Goal: Task Accomplishment & Management: Manage account settings

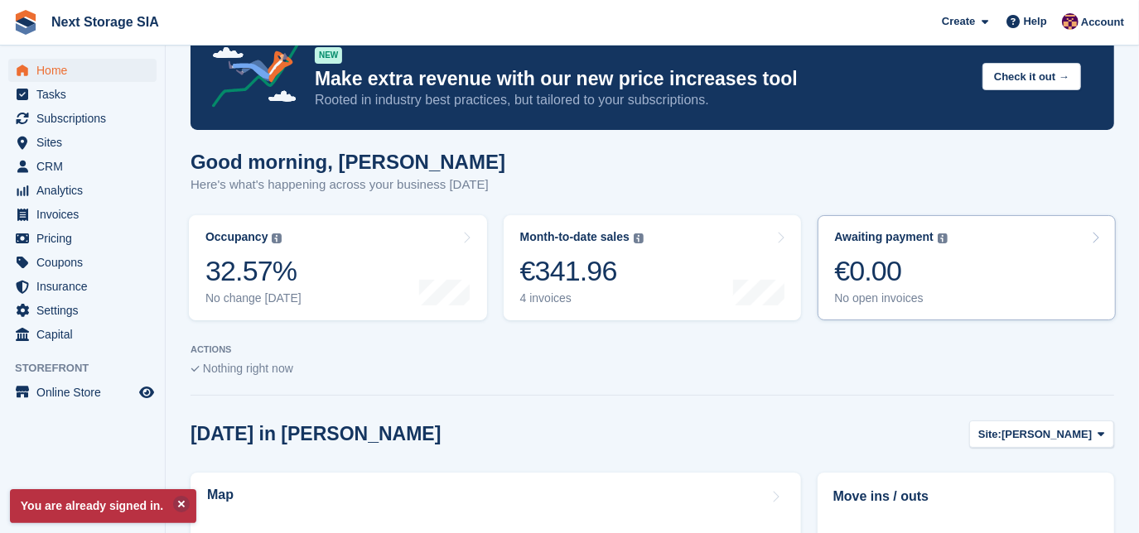
scroll to position [75, 0]
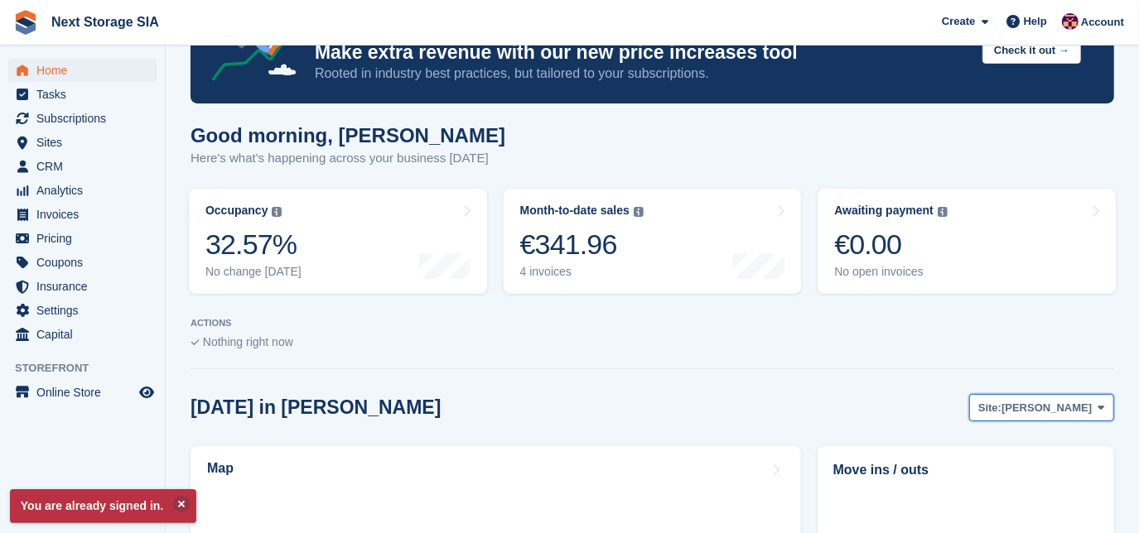
click at [1069, 407] on span "[PERSON_NAME]" at bounding box center [1046, 408] width 90 height 17
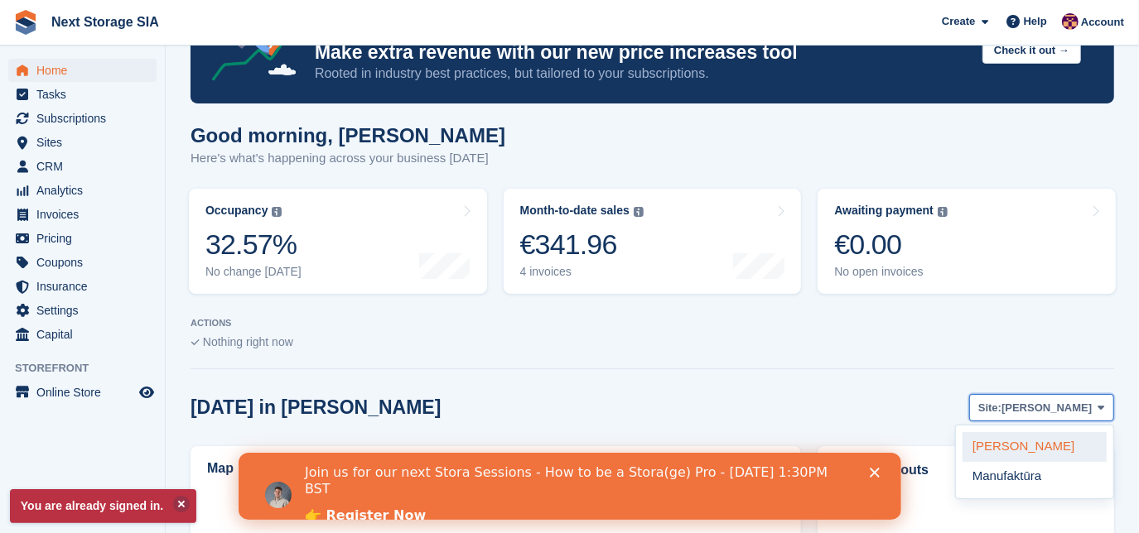
scroll to position [0, 0]
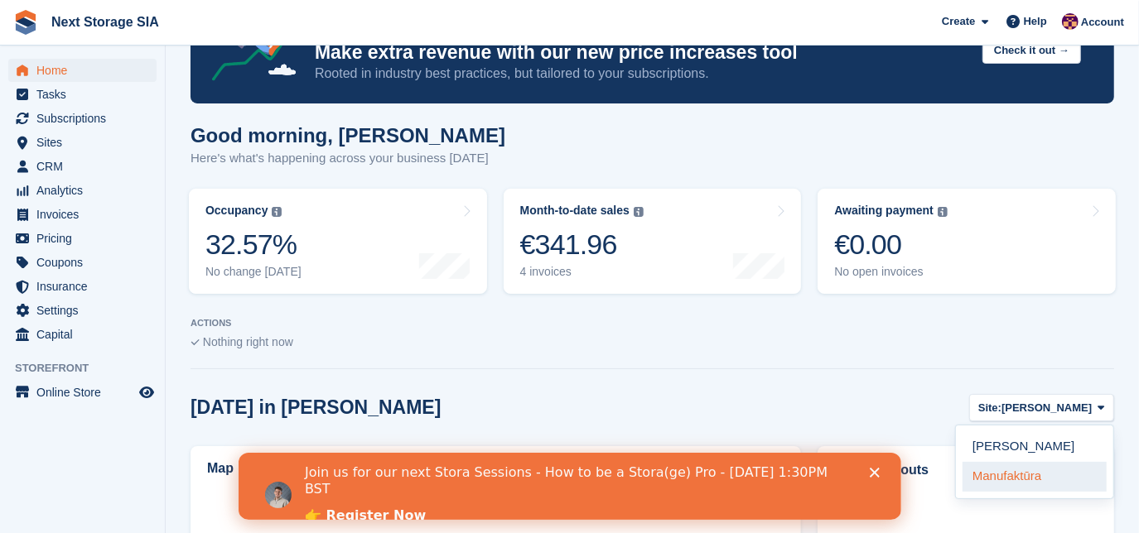
click at [1023, 481] on link "Manufaktūra" at bounding box center [1034, 477] width 144 height 30
click at [1014, 479] on link "Manufaktūra" at bounding box center [1034, 477] width 144 height 30
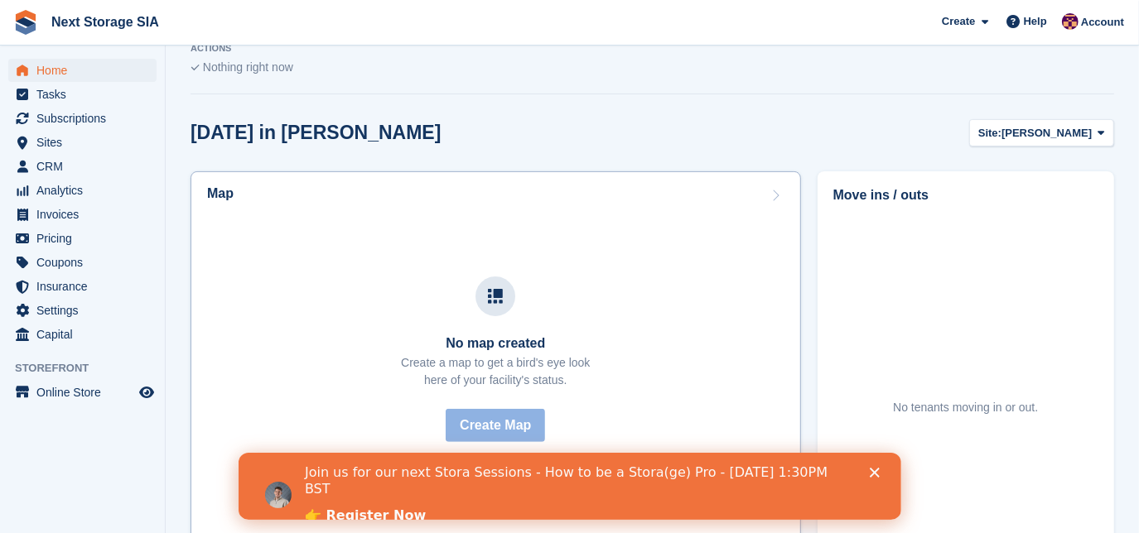
scroll to position [376, 0]
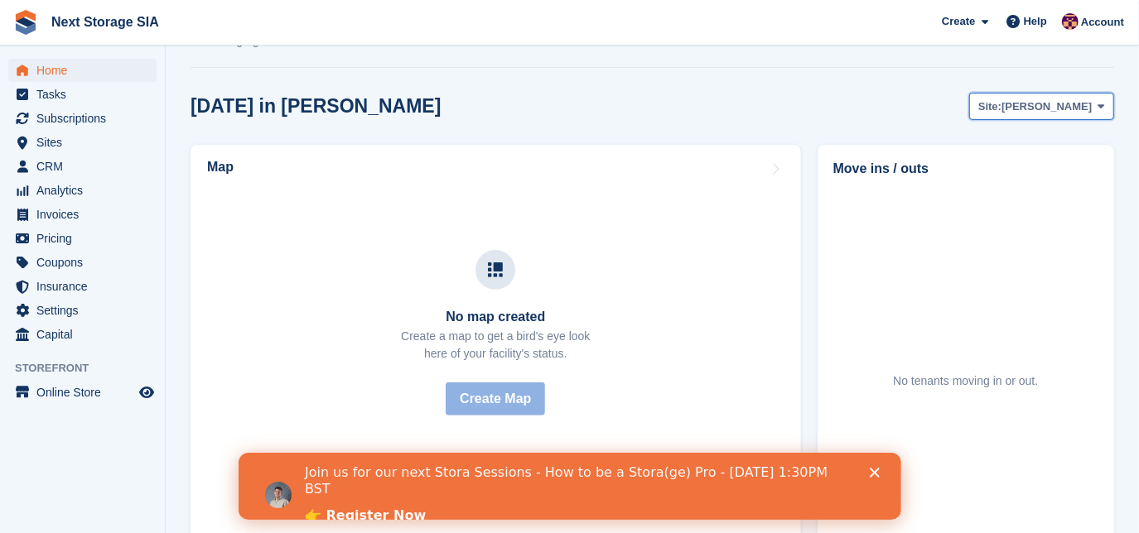
click at [1054, 99] on span "[PERSON_NAME]" at bounding box center [1046, 107] width 90 height 17
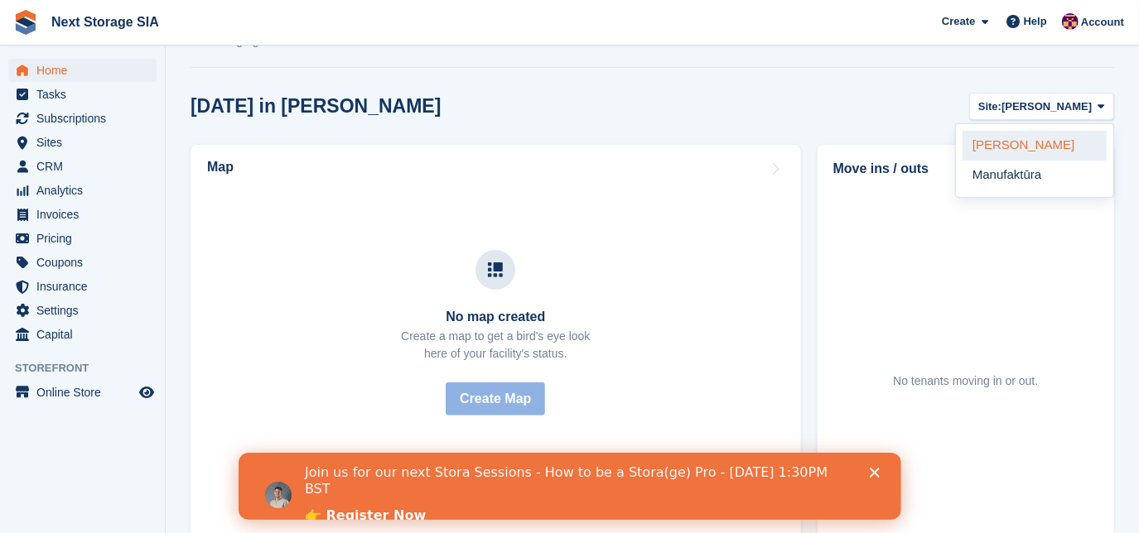
click at [1035, 150] on link "[PERSON_NAME]" at bounding box center [1034, 146] width 144 height 30
click at [1029, 177] on h2 "Move ins / outs" at bounding box center [965, 169] width 265 height 20
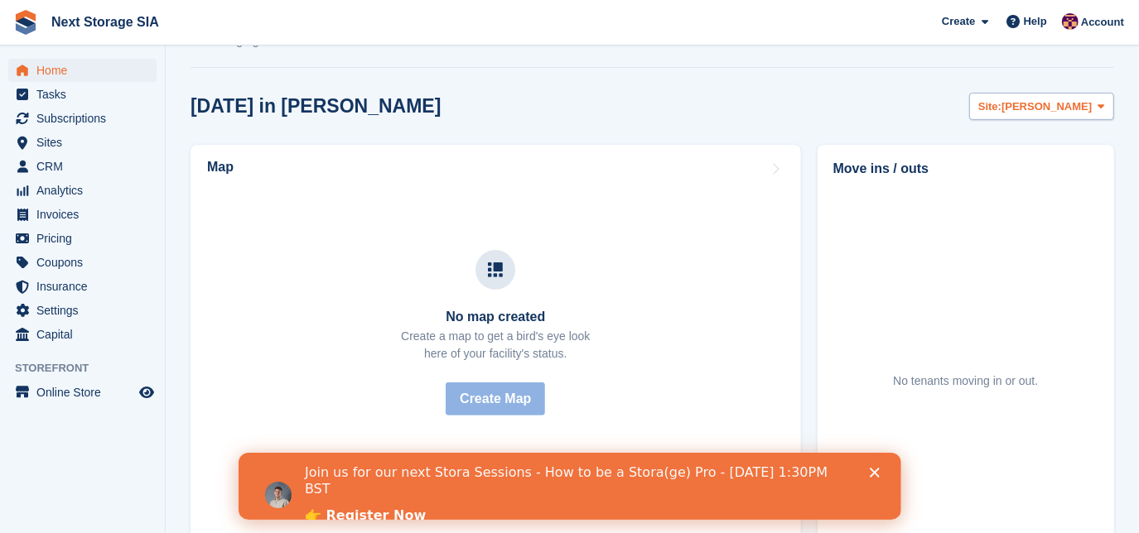
drag, startPoint x: 1119, startPoint y: 65, endPoint x: 1101, endPoint y: 99, distance: 38.5
click at [1119, 65] on section "You are already signed in. NEW Make extra revenue with our new price increases …" at bounding box center [652, 298] width 973 height 1348
click at [1098, 105] on icon at bounding box center [1101, 106] width 7 height 11
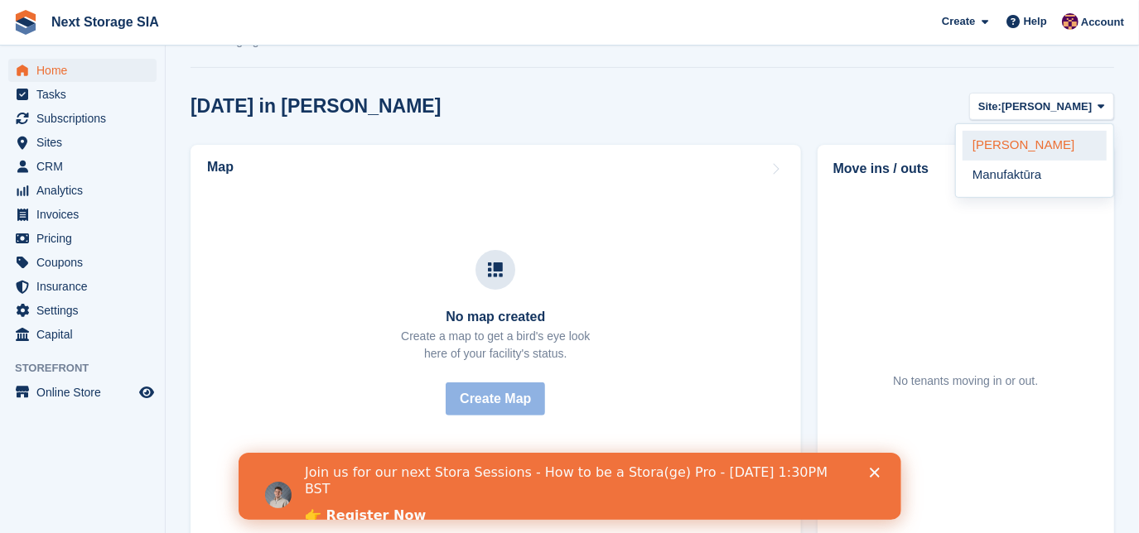
click at [1063, 159] on link "[PERSON_NAME]" at bounding box center [1034, 146] width 144 height 30
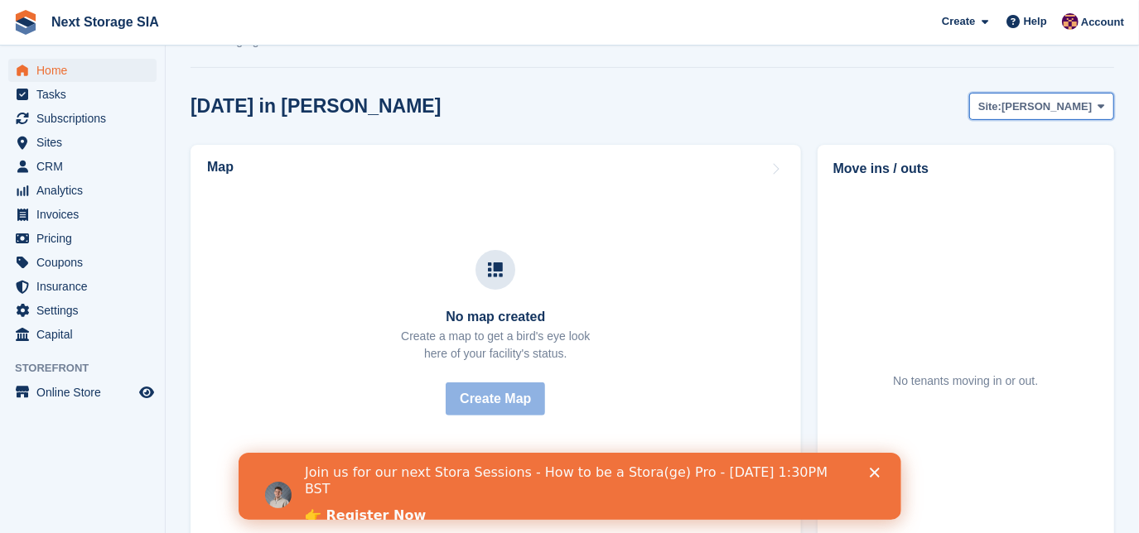
click at [1101, 110] on icon at bounding box center [1101, 106] width 7 height 11
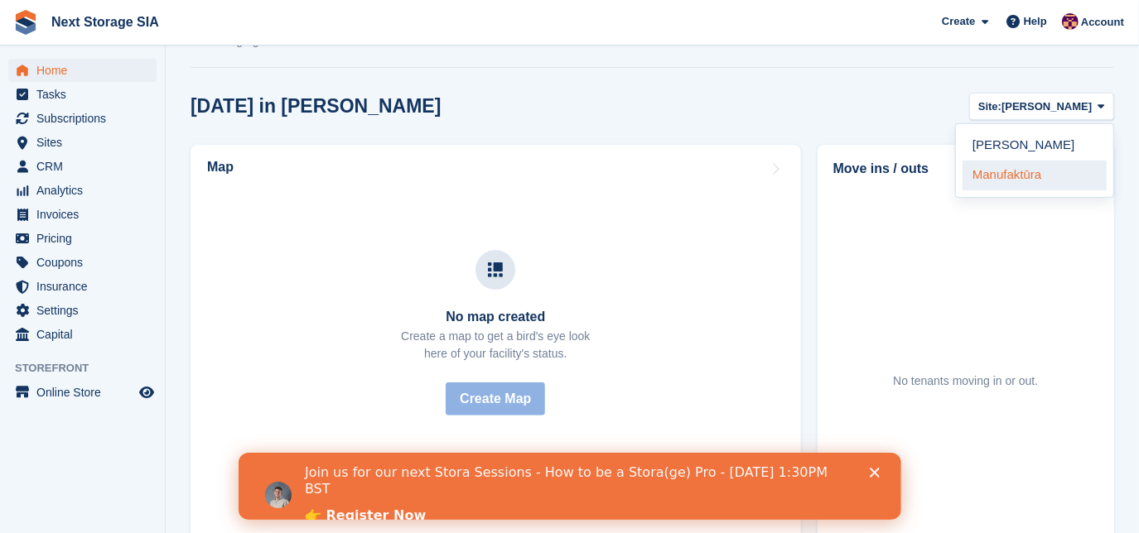
click at [1083, 165] on link "Manufaktūra" at bounding box center [1034, 176] width 144 height 30
click at [1039, 178] on link "Manufaktūra" at bounding box center [1034, 176] width 144 height 30
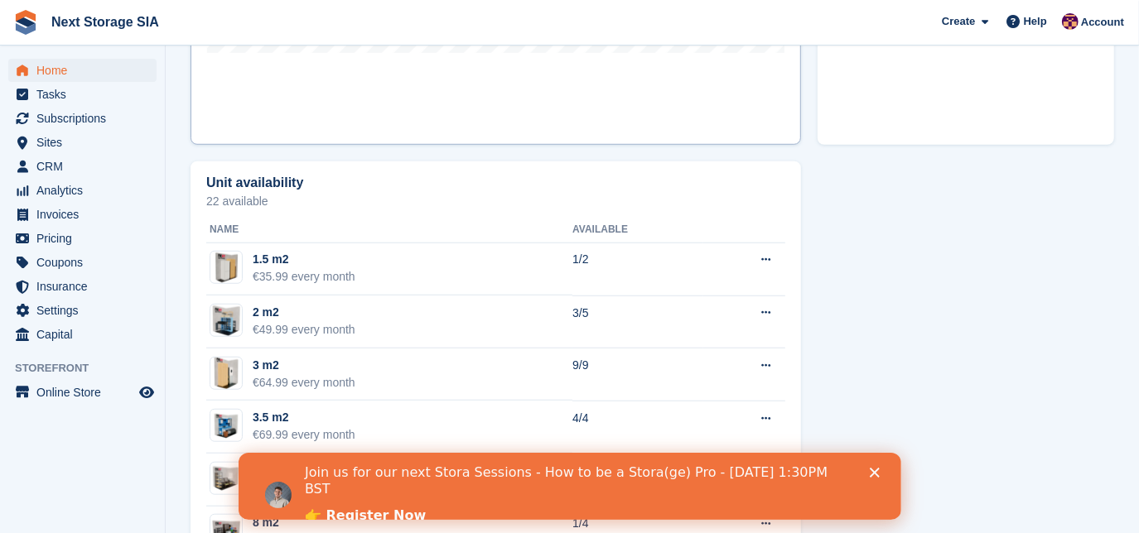
scroll to position [868, 0]
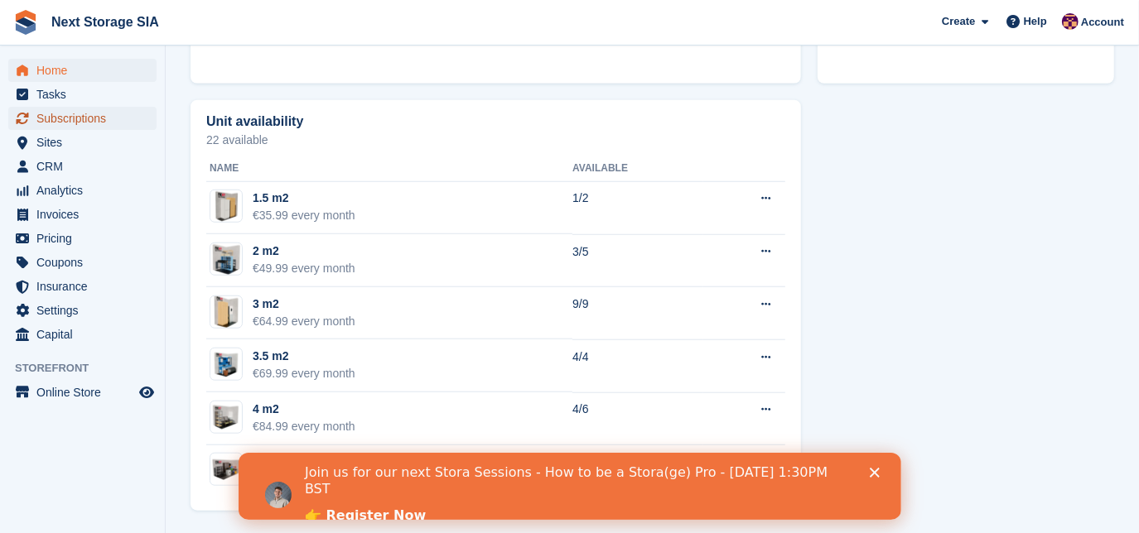
click at [90, 119] on span "Subscriptions" at bounding box center [85, 118] width 99 height 23
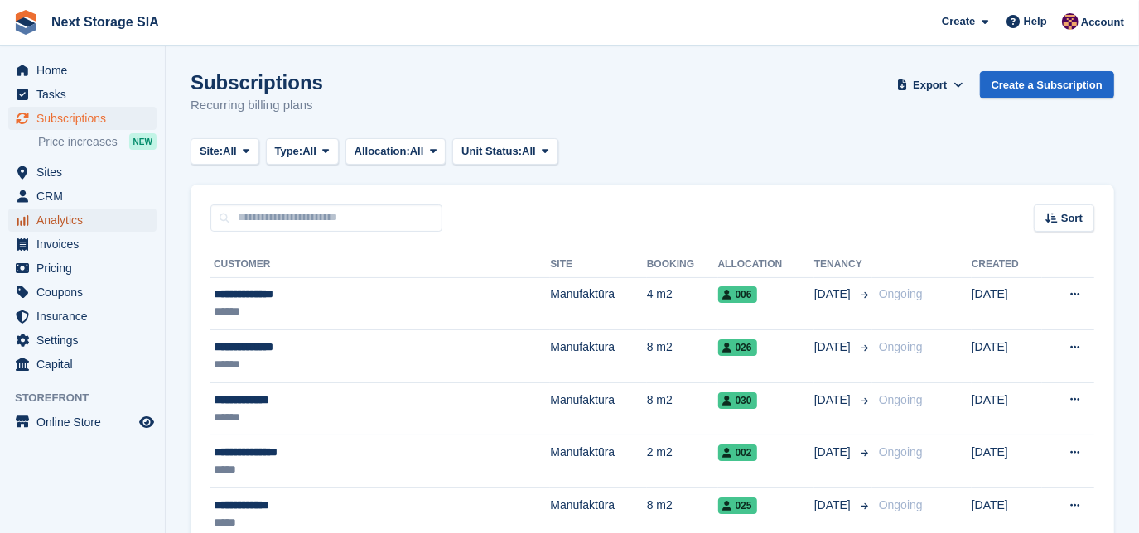
click at [99, 220] on span "Analytics" at bounding box center [85, 220] width 99 height 23
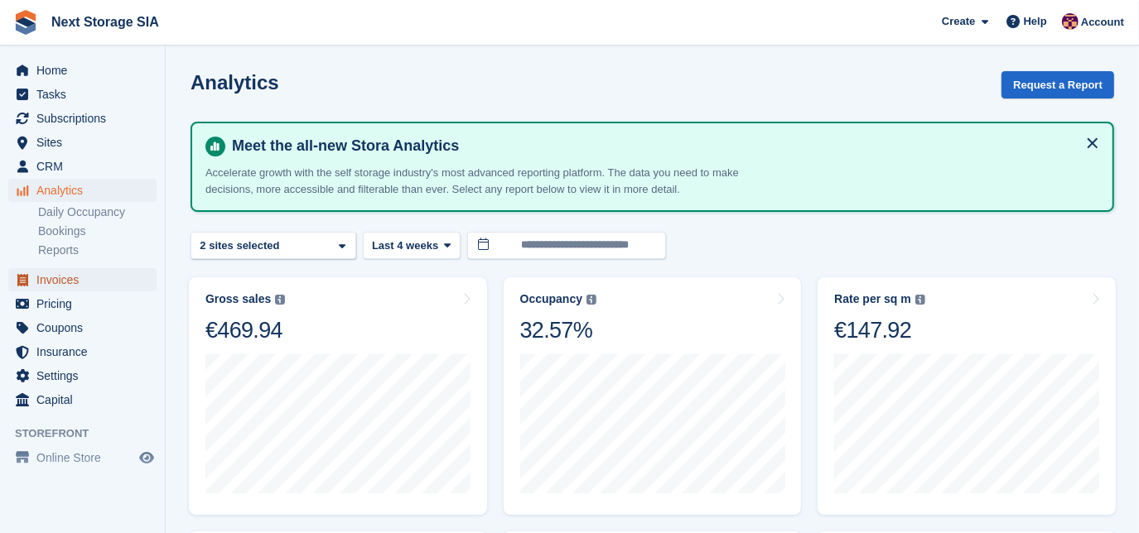
click at [70, 284] on span "Invoices" at bounding box center [85, 279] width 99 height 23
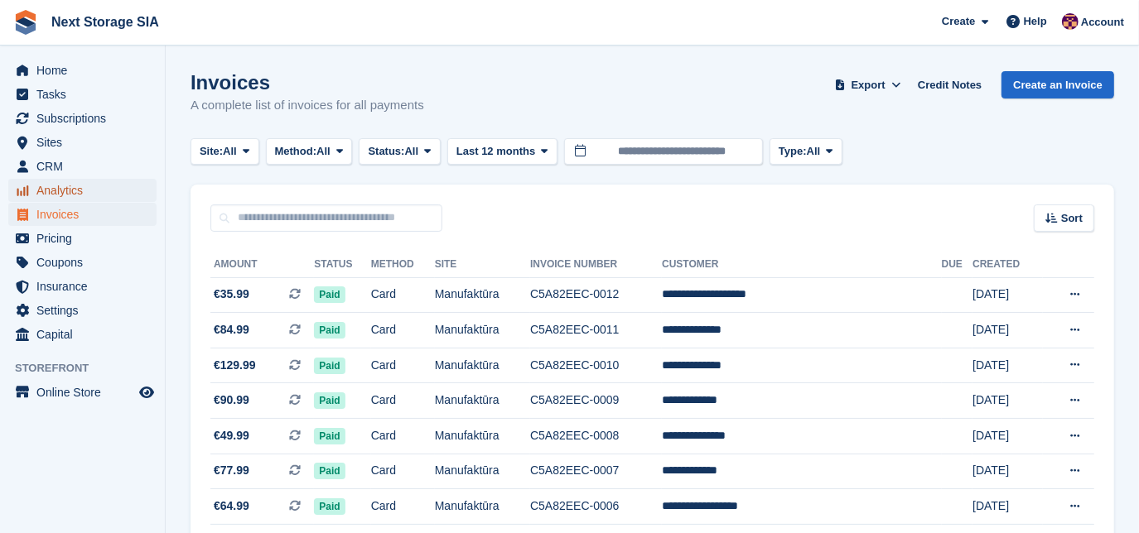
click at [71, 194] on span "Analytics" at bounding box center [85, 190] width 99 height 23
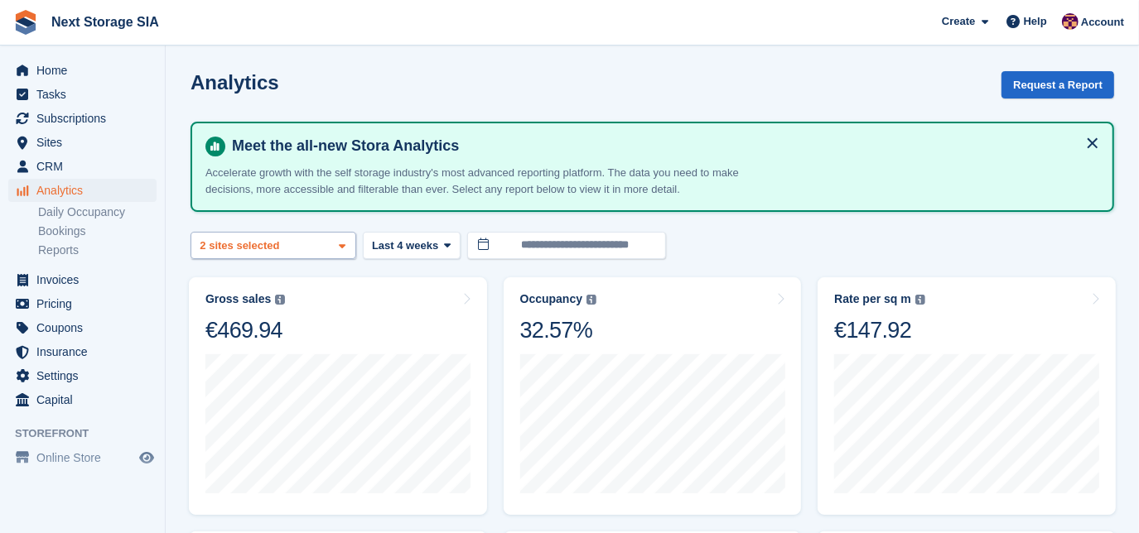
click at [277, 247] on div "2 sites selected" at bounding box center [241, 246] width 89 height 17
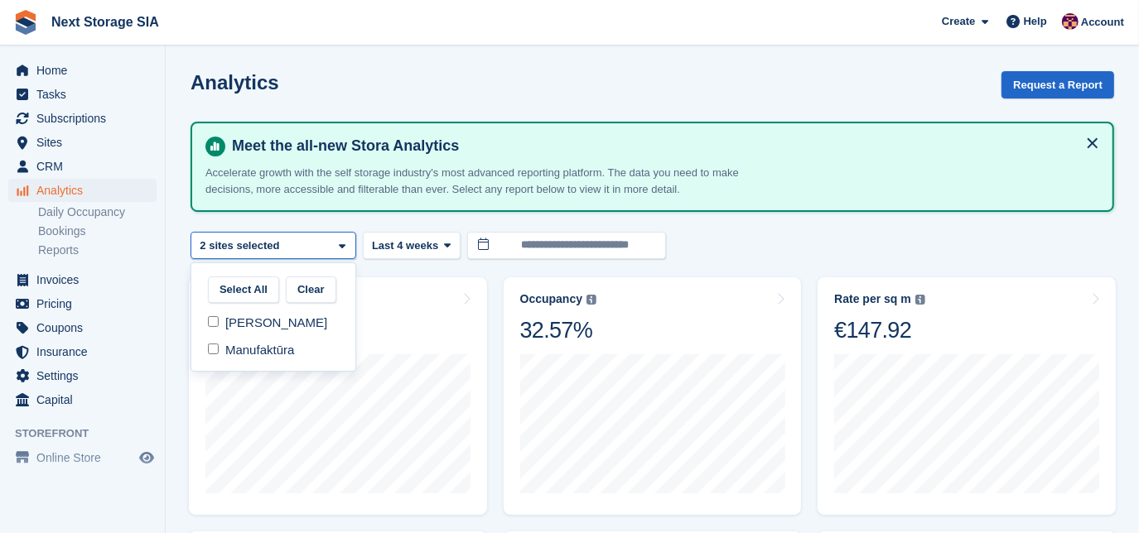
click at [280, 247] on div "Hanzas vārti 2 sites selected" at bounding box center [273, 245] width 166 height 27
click at [571, 241] on input "**********" at bounding box center [566, 245] width 199 height 27
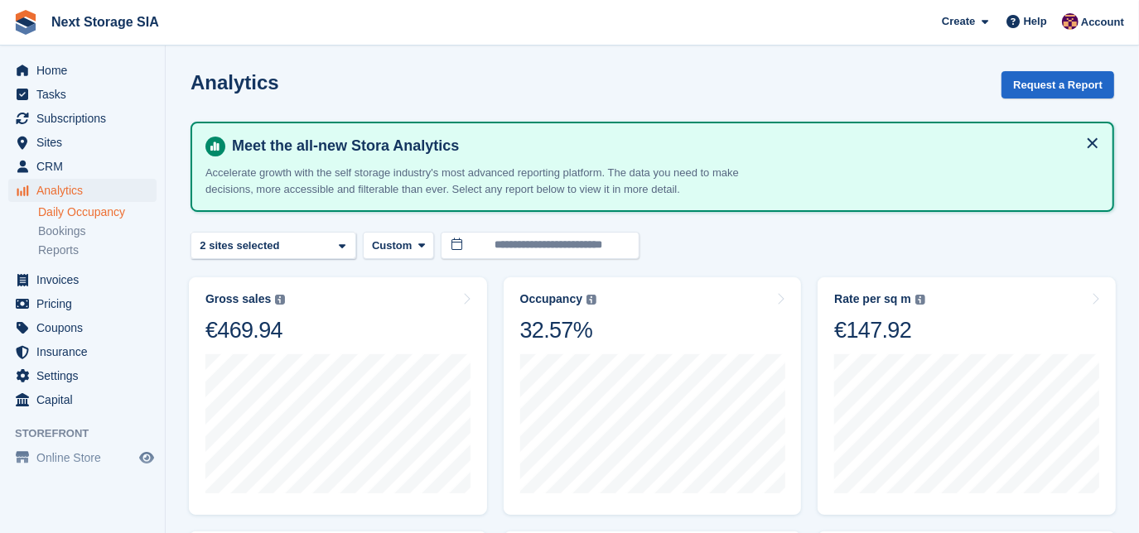
click at [108, 217] on link "Daily Occupancy" at bounding box center [97, 213] width 118 height 16
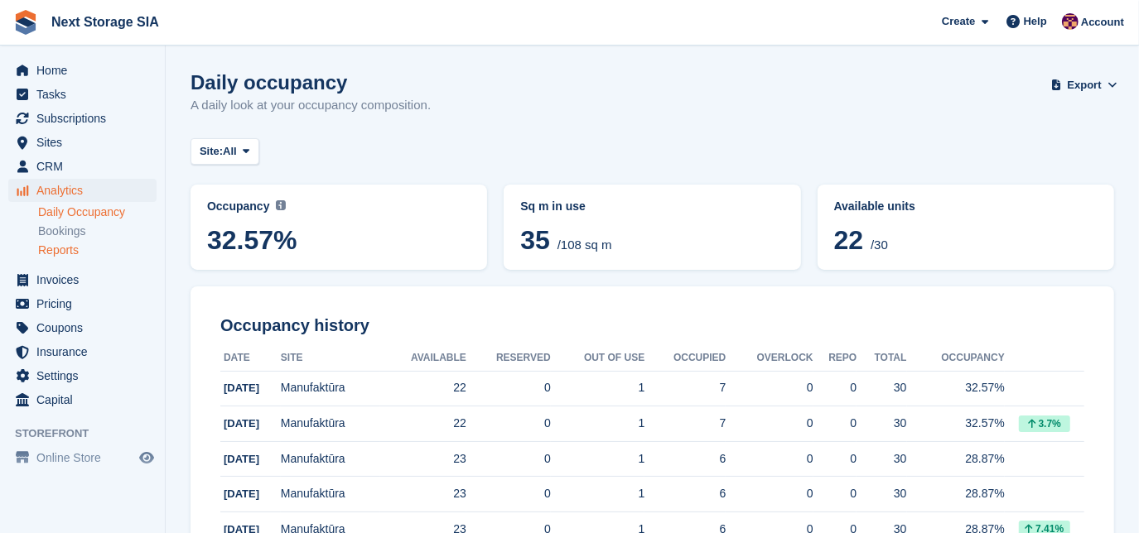
click at [57, 256] on link "Reports" at bounding box center [97, 251] width 118 height 16
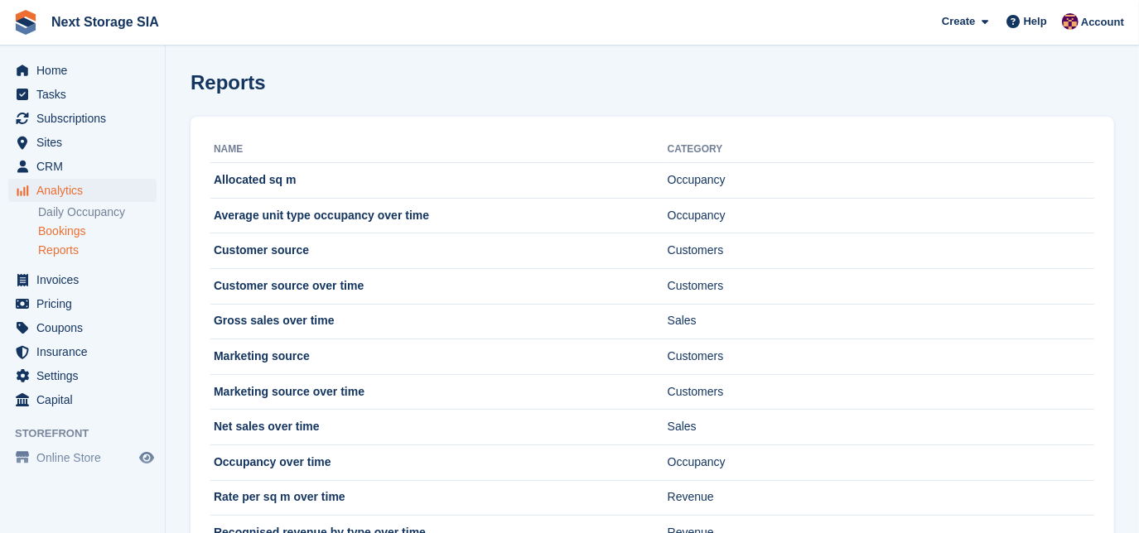
click at [56, 234] on link "Bookings" at bounding box center [97, 232] width 118 height 16
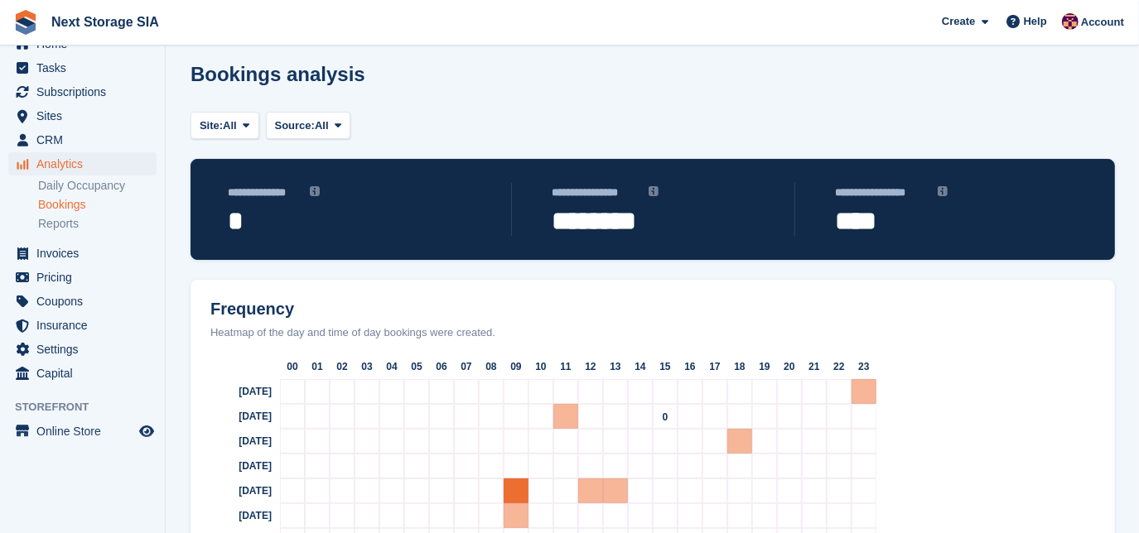
scroll to position [82, 0]
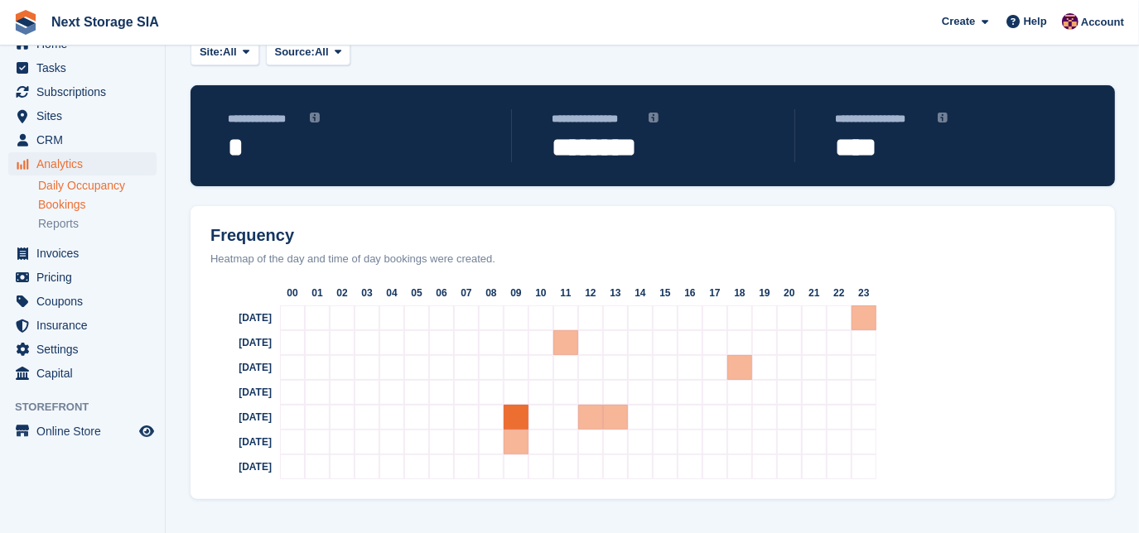
click at [84, 187] on link "Daily Occupancy" at bounding box center [97, 186] width 118 height 16
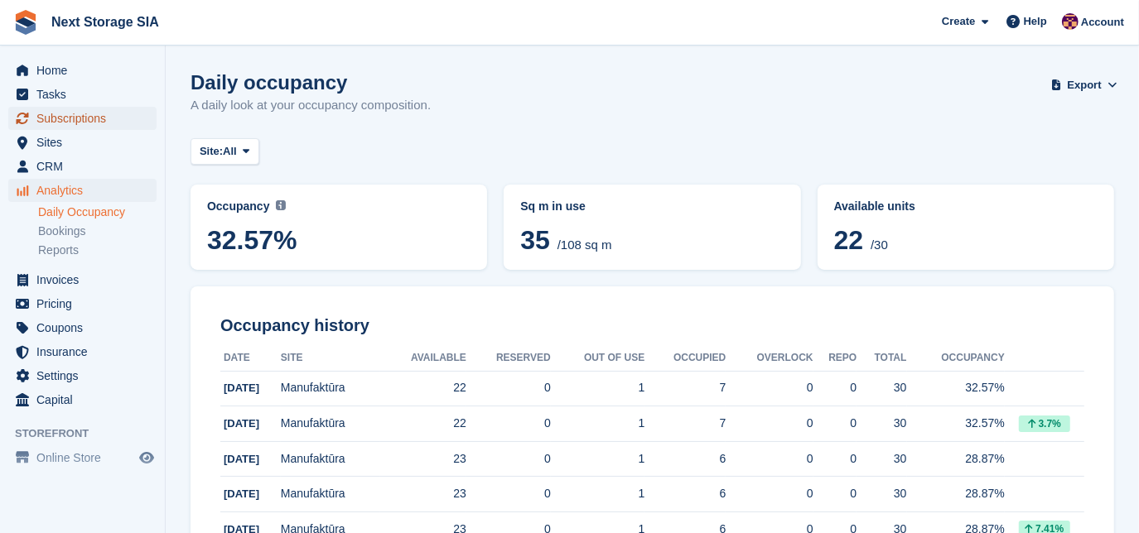
click at [80, 120] on span "Subscriptions" at bounding box center [85, 118] width 99 height 23
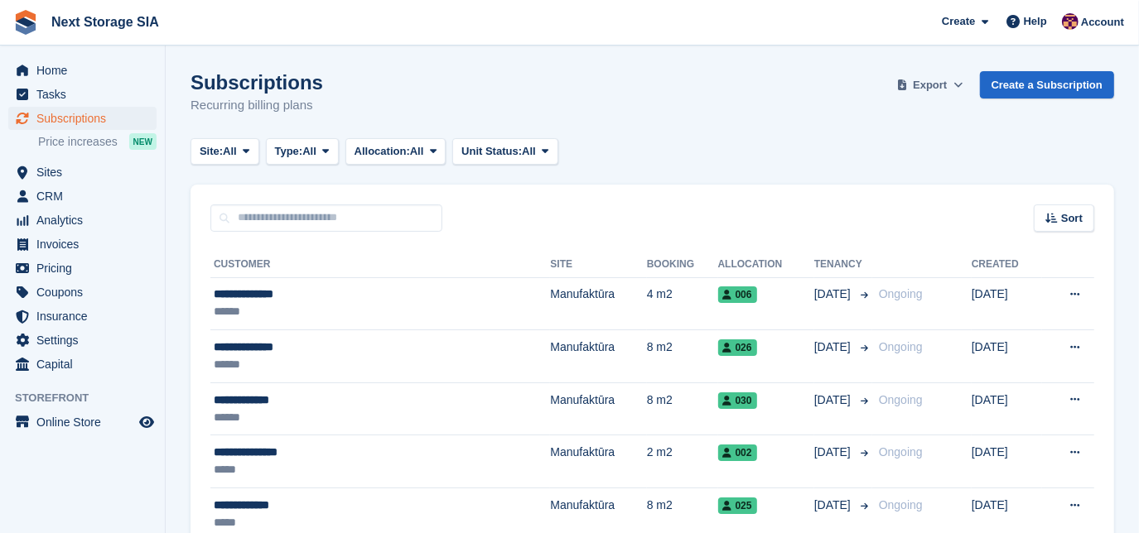
click at [906, 88] on icon at bounding box center [902, 85] width 8 height 11
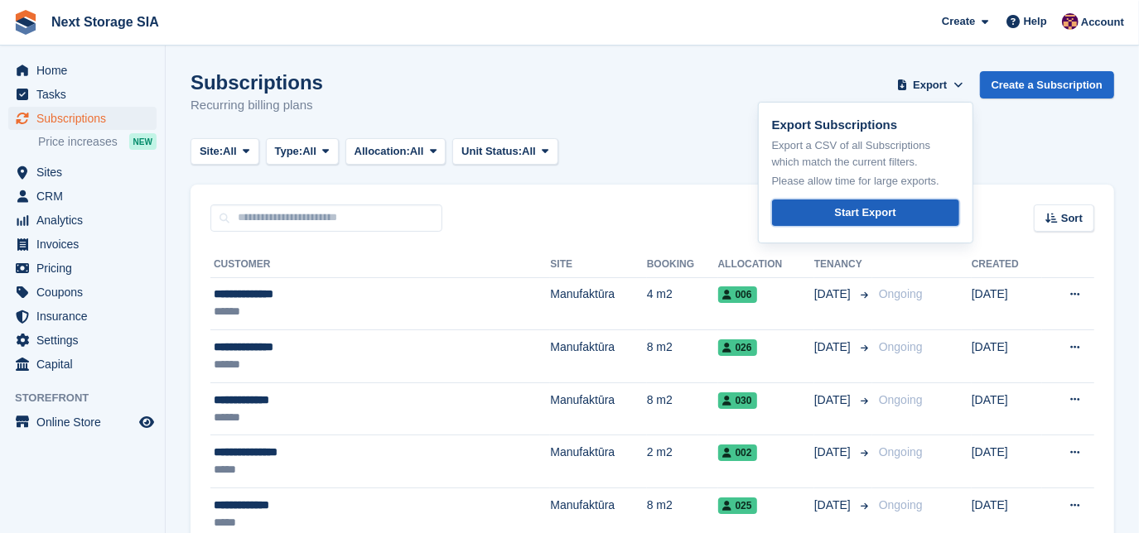
click at [872, 207] on div "Start Export" at bounding box center [864, 213] width 61 height 17
click at [62, 67] on span "Home" at bounding box center [85, 70] width 99 height 23
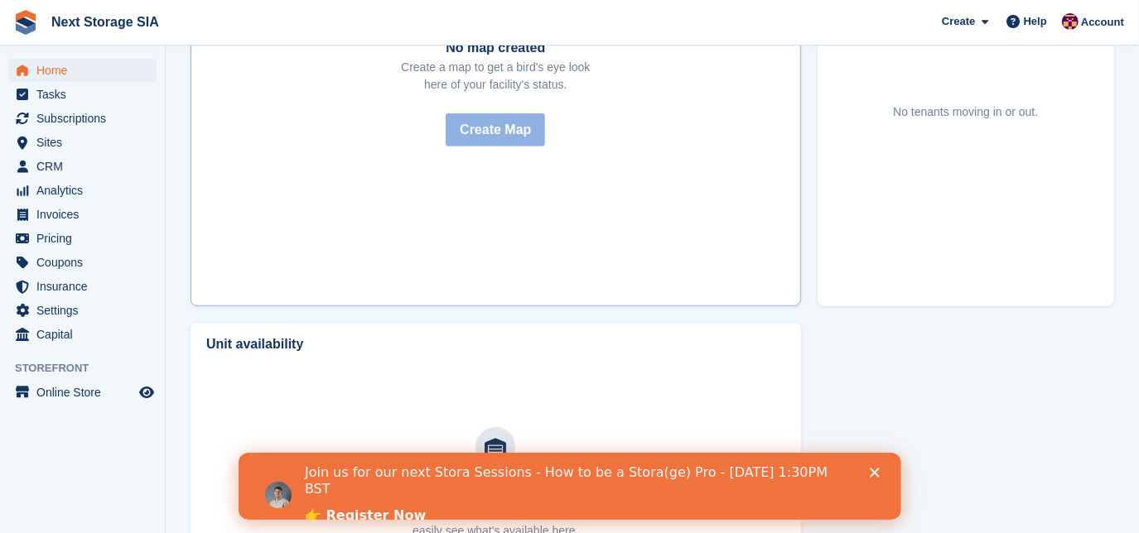
scroll to position [815, 0]
